Goal: Transaction & Acquisition: Obtain resource

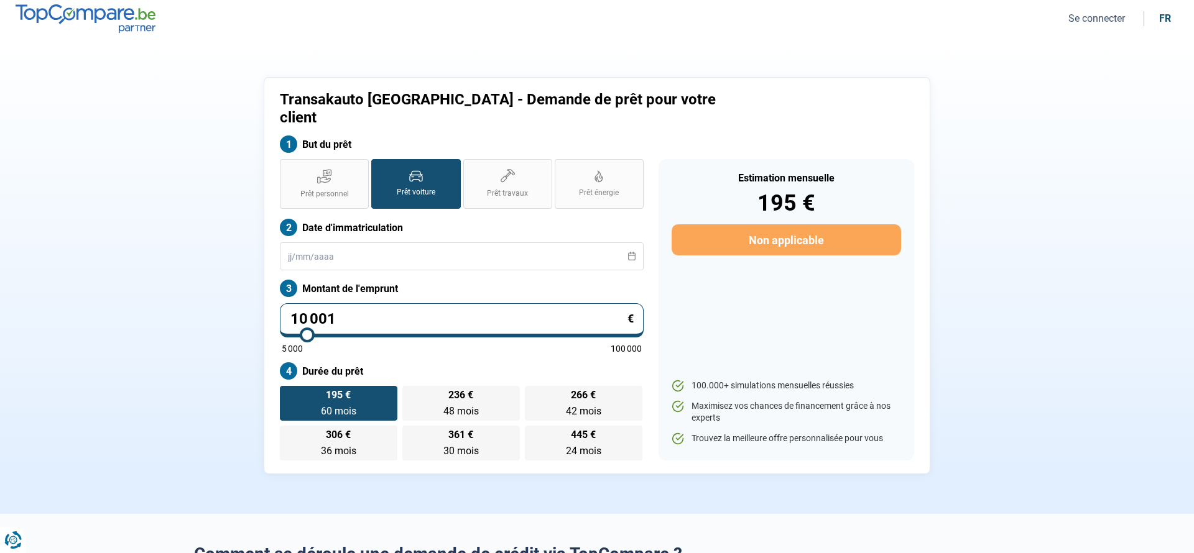
click at [354, 303] on input "10 001" at bounding box center [462, 320] width 364 height 34
type input "1 000"
type input "5000"
type input "10 000"
type input "10000"
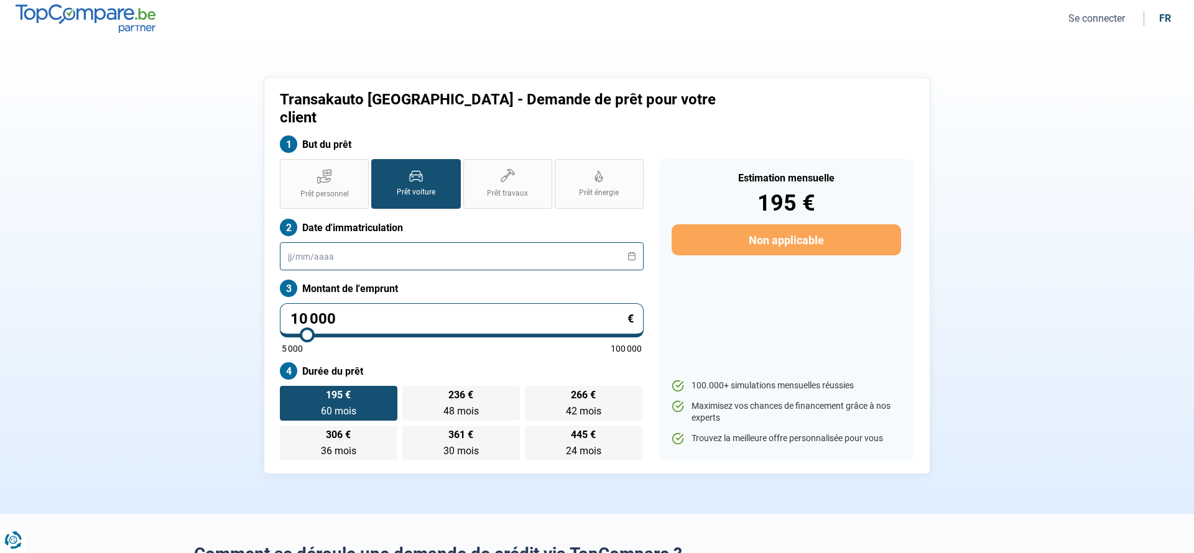
radio input "true"
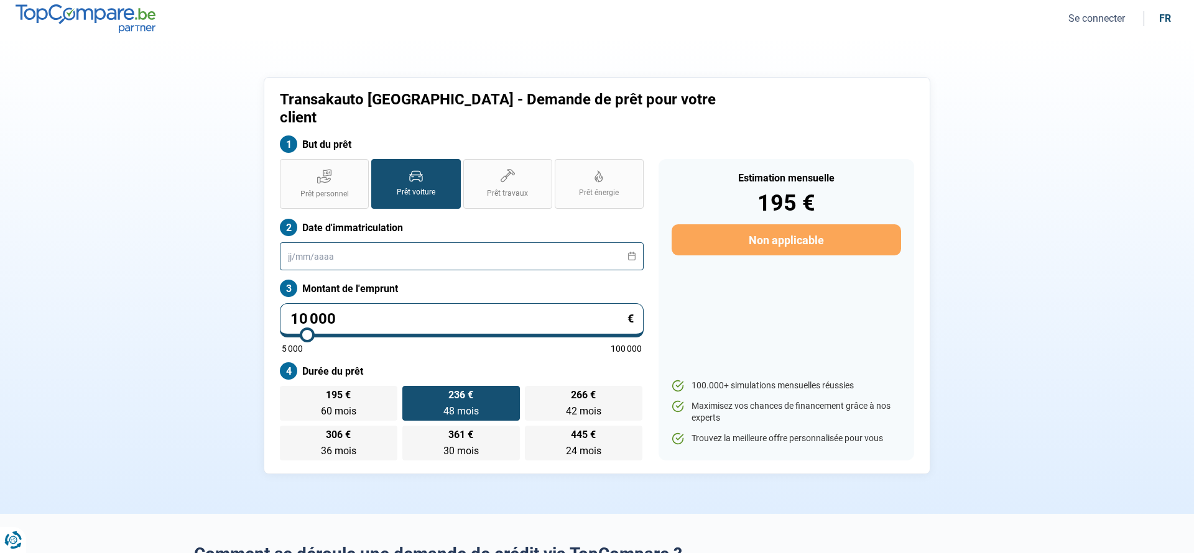
click at [313, 247] on input "text" at bounding box center [462, 256] width 364 height 28
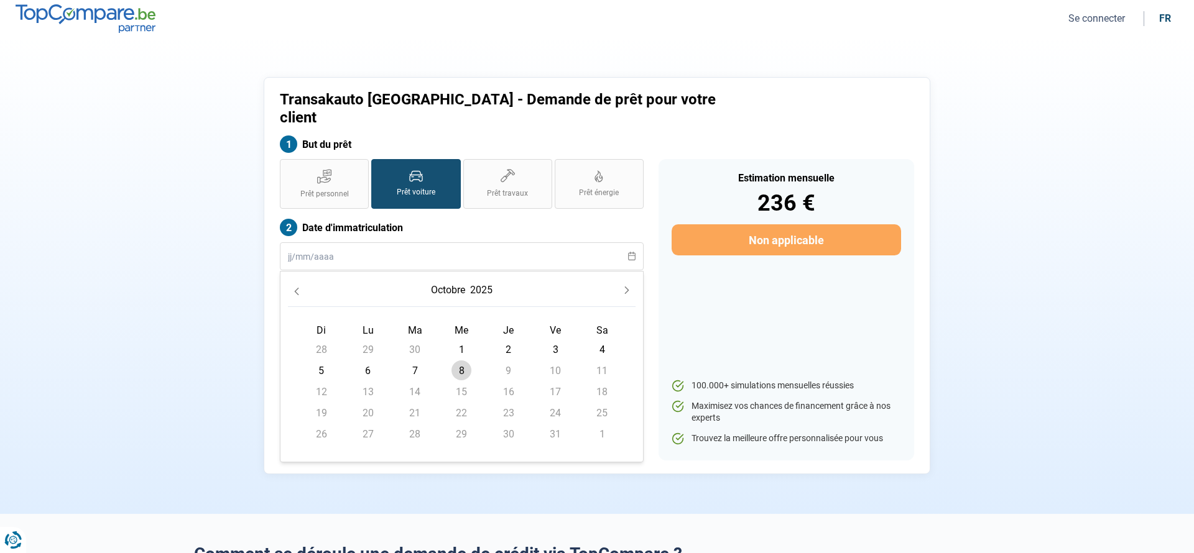
click at [466, 361] on span "8" at bounding box center [461, 371] width 20 height 20
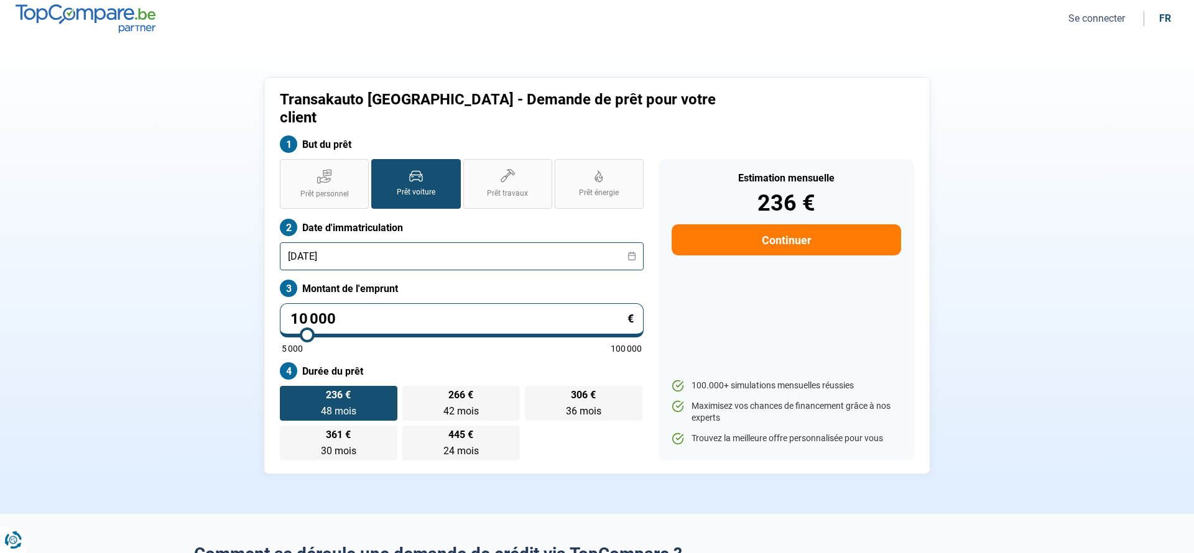
type input "08/10/2012"
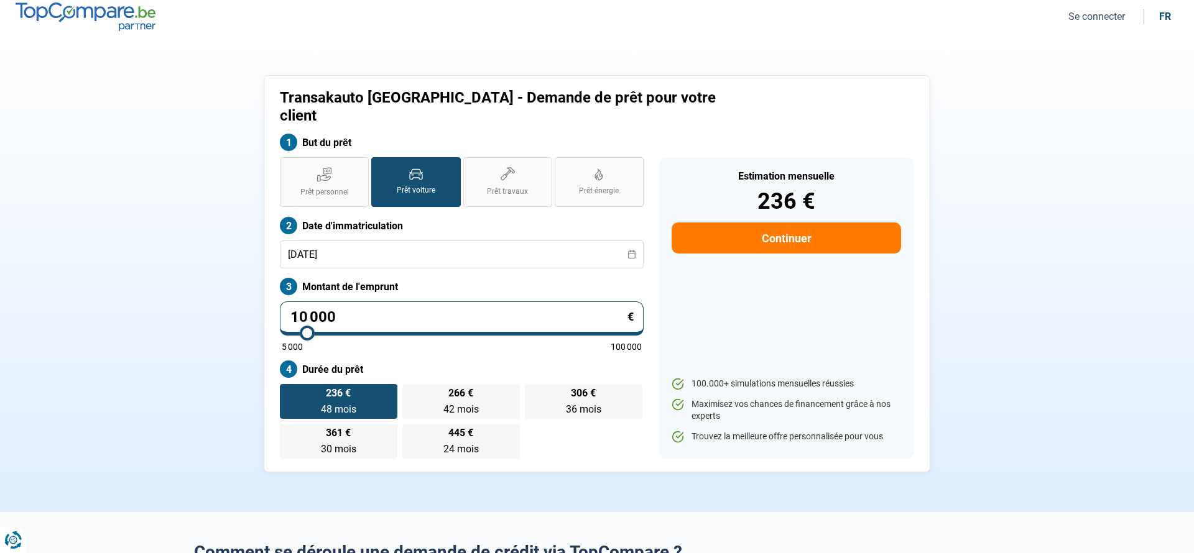
click at [405, 47] on section "Transakauto Namur - Demande de prêt pour votre client But du prêt Prêt personne…" at bounding box center [597, 273] width 1194 height 477
click at [168, 84] on section "Transakauto Namur - Demande de prêt pour votre client But du prêt Prêt personne…" at bounding box center [597, 273] width 1194 height 477
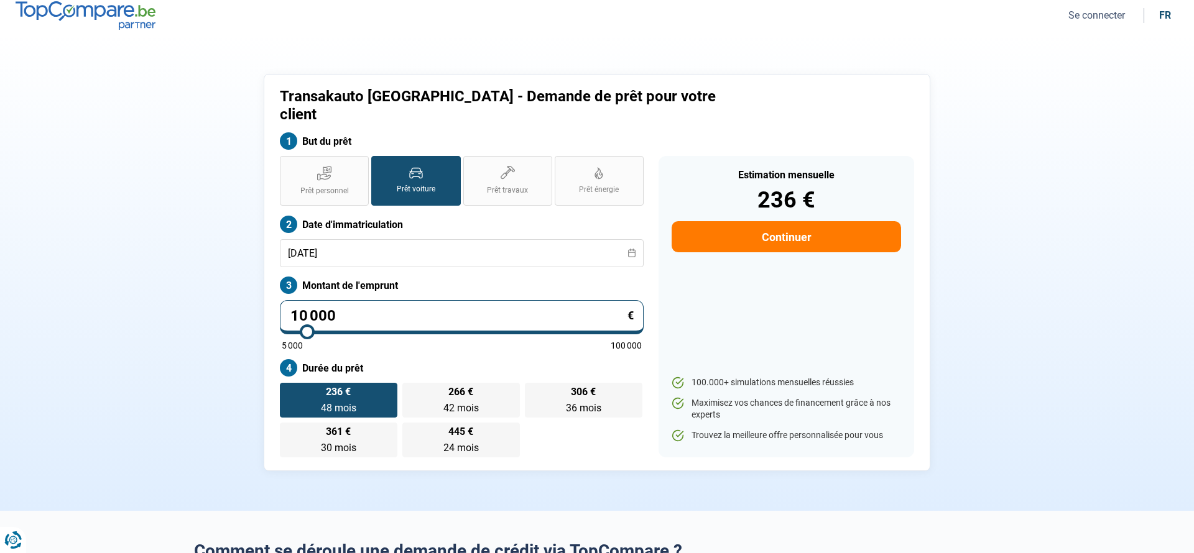
scroll to position [1, 0]
